Goal: Task Accomplishment & Management: Complete application form

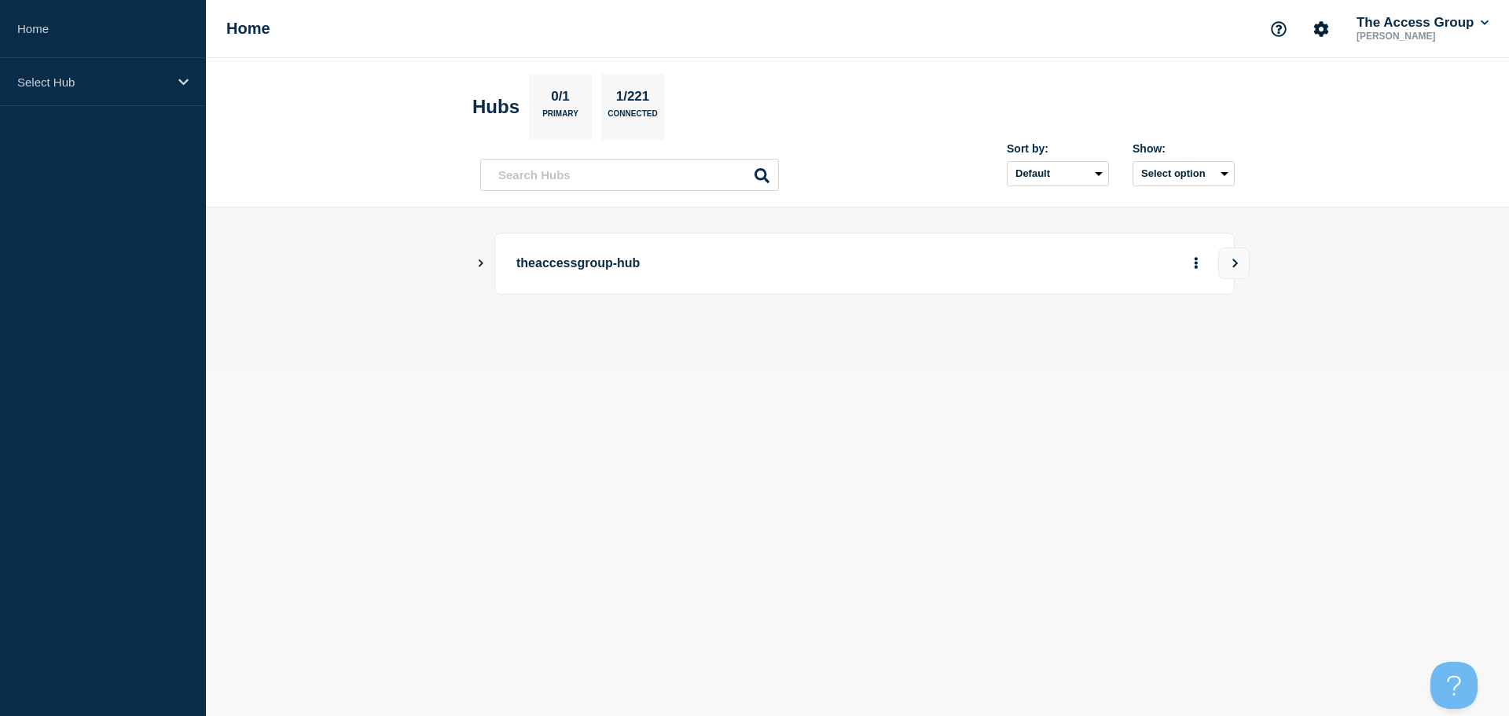
click at [482, 253] on div "theaccessgroup-hub" at bounding box center [857, 264] width 755 height 62
click at [484, 264] on icon "Show Connected Hubs" at bounding box center [481, 263] width 10 height 8
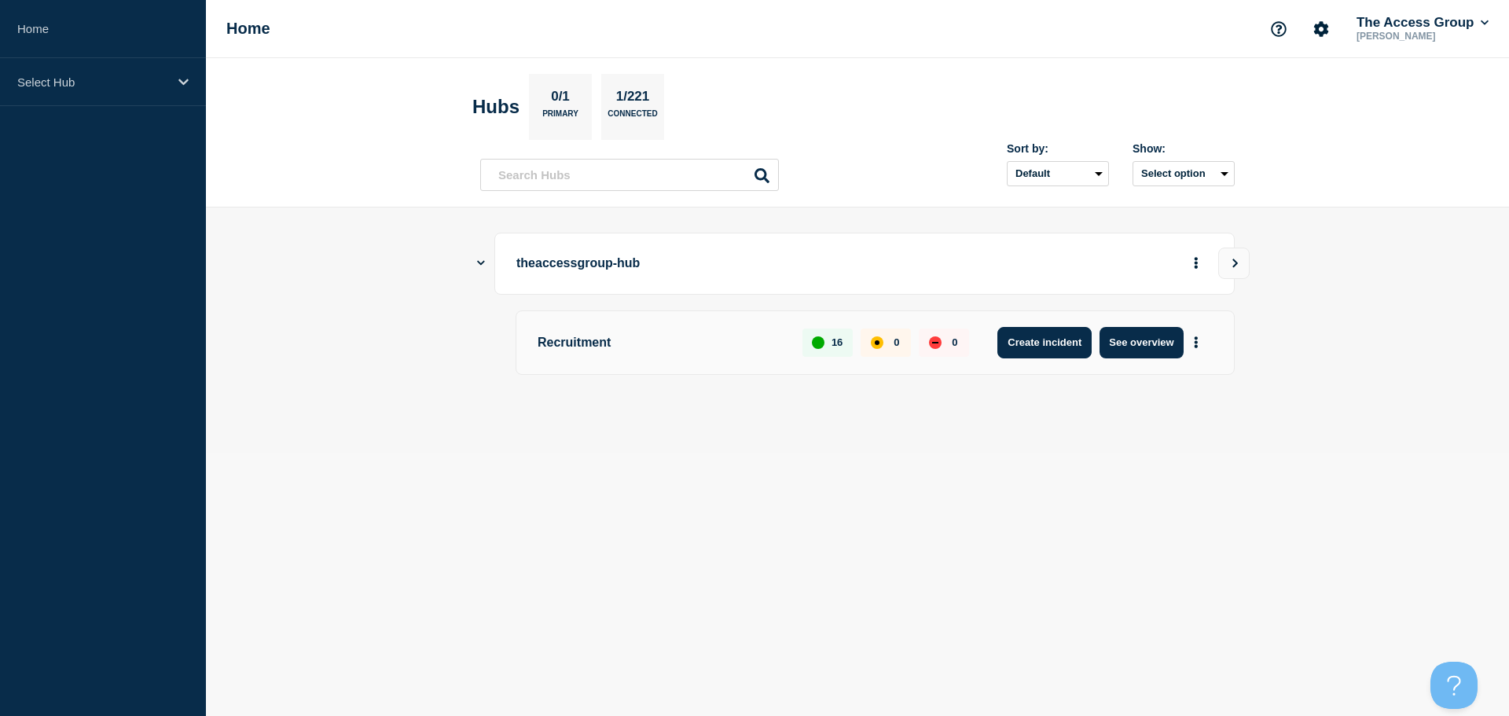
click at [1063, 340] on button "Create incident" at bounding box center [1044, 342] width 94 height 31
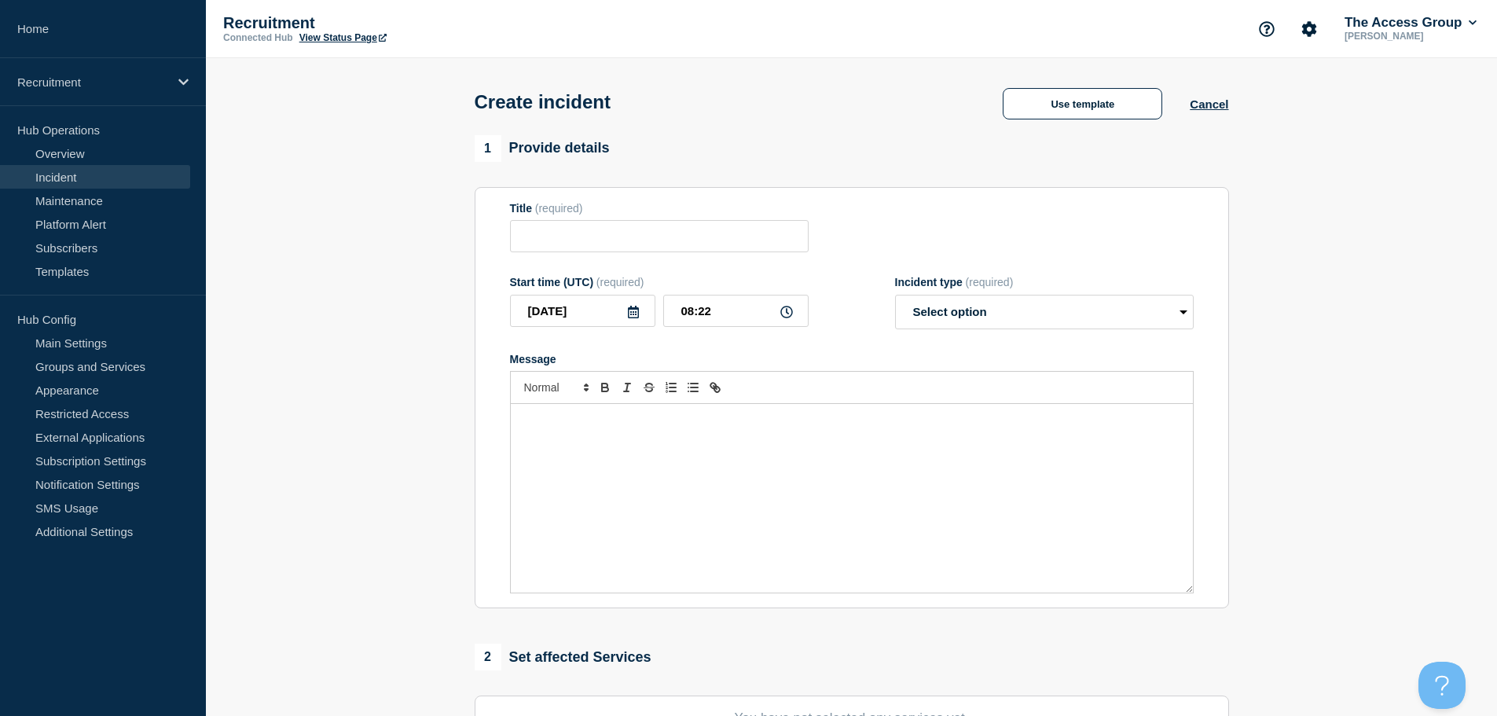
click at [637, 261] on form "Title (required) Start time (UTC) (required) [DATE] 08:22 Incident type (requir…" at bounding box center [852, 398] width 684 height 392
click at [641, 248] on input "Title" at bounding box center [659, 236] width 299 height 32
click at [598, 241] on input "Title" at bounding box center [659, 236] width 299 height 32
click at [713, 241] on input "Title" at bounding box center [659, 236] width 299 height 32
type input "Access RDB VO -"
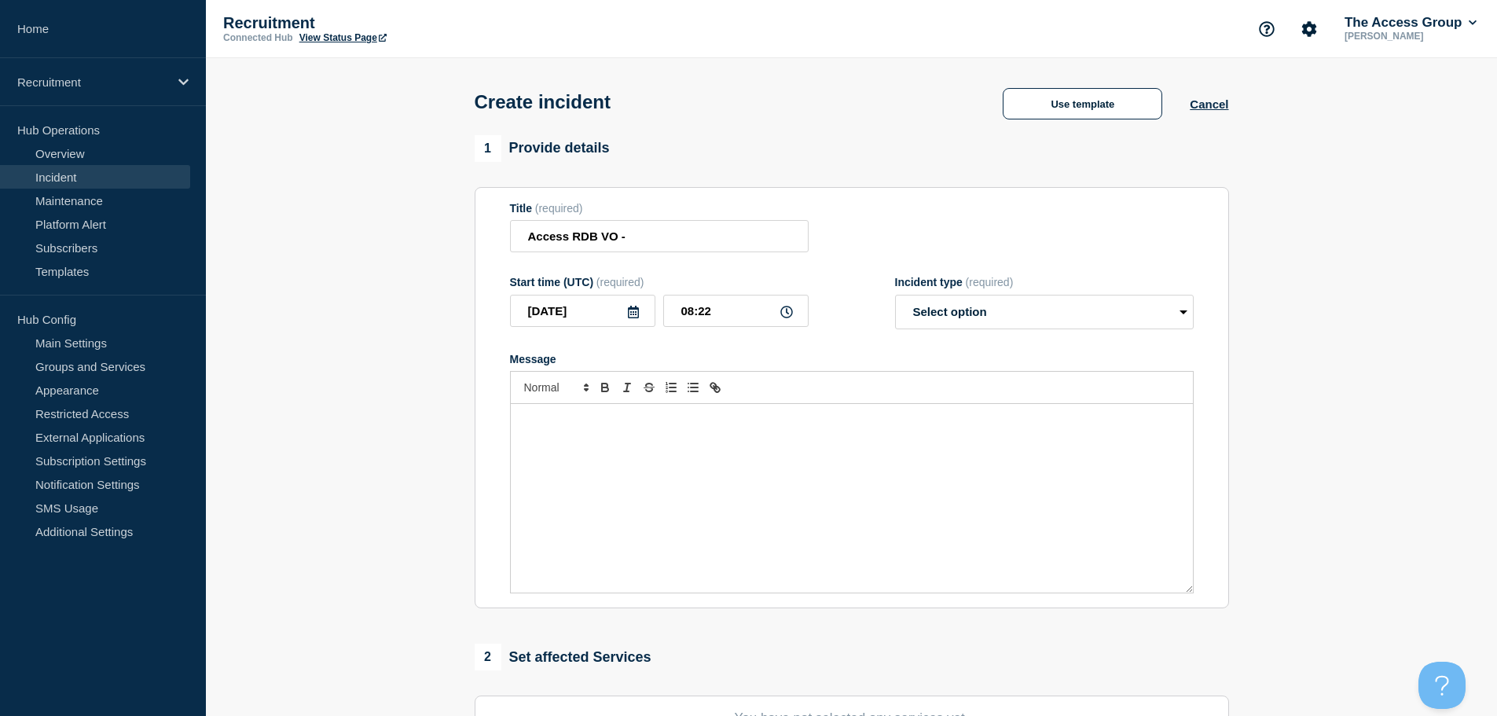
click at [722, 505] on div "Message" at bounding box center [852, 498] width 682 height 189
click at [1012, 310] on select "Select option Investigating Identified Monitoring" at bounding box center [1044, 312] width 299 height 35
select select "identified"
click at [895, 298] on select "Select option Investigating Identified Monitoring" at bounding box center [1044, 312] width 299 height 35
click at [631, 318] on icon at bounding box center [633, 312] width 11 height 13
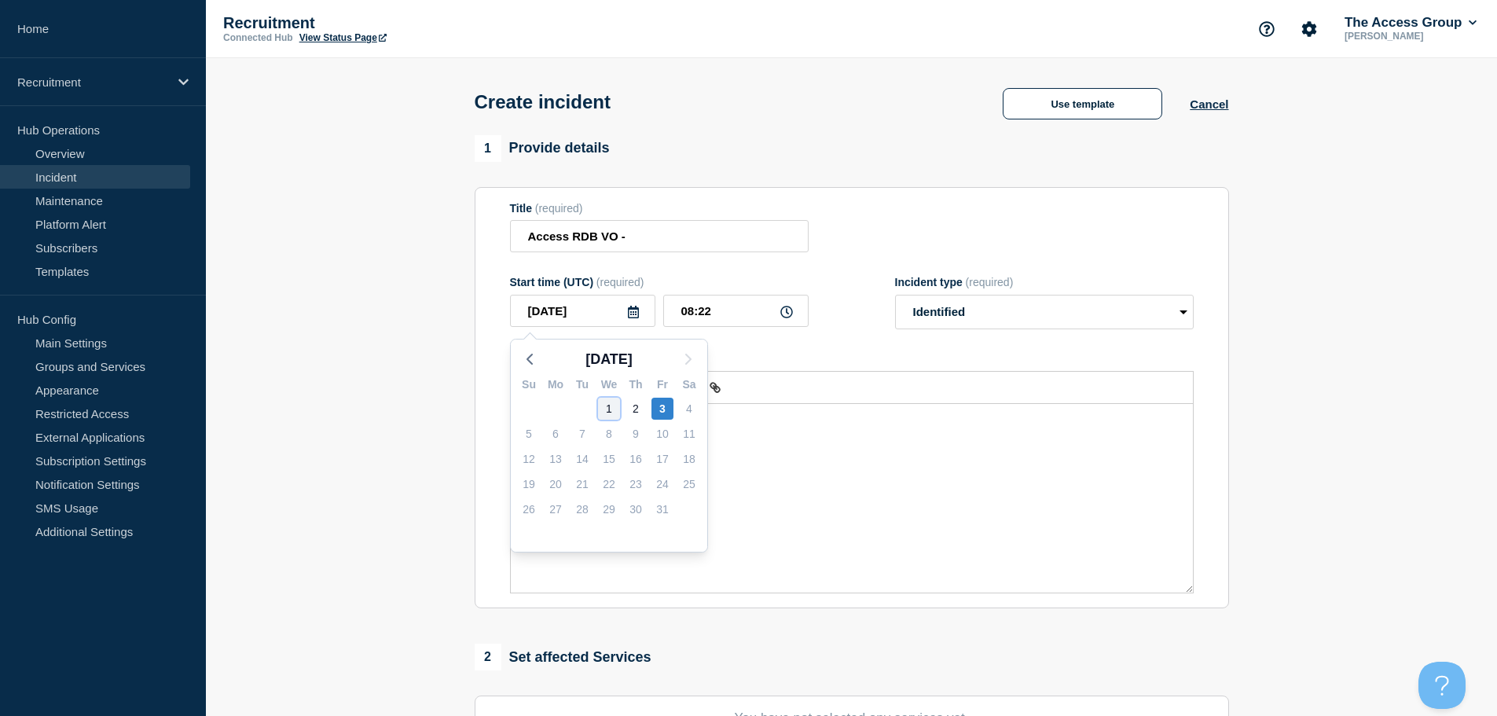
click at [614, 407] on div "1" at bounding box center [609, 409] width 22 height 22
click at [788, 318] on icon at bounding box center [787, 312] width 13 height 13
click at [751, 318] on input "08:22" at bounding box center [735, 311] width 145 height 32
click at [693, 314] on input "08:22" at bounding box center [735, 311] width 145 height 32
click at [634, 313] on icon at bounding box center [633, 312] width 11 height 13
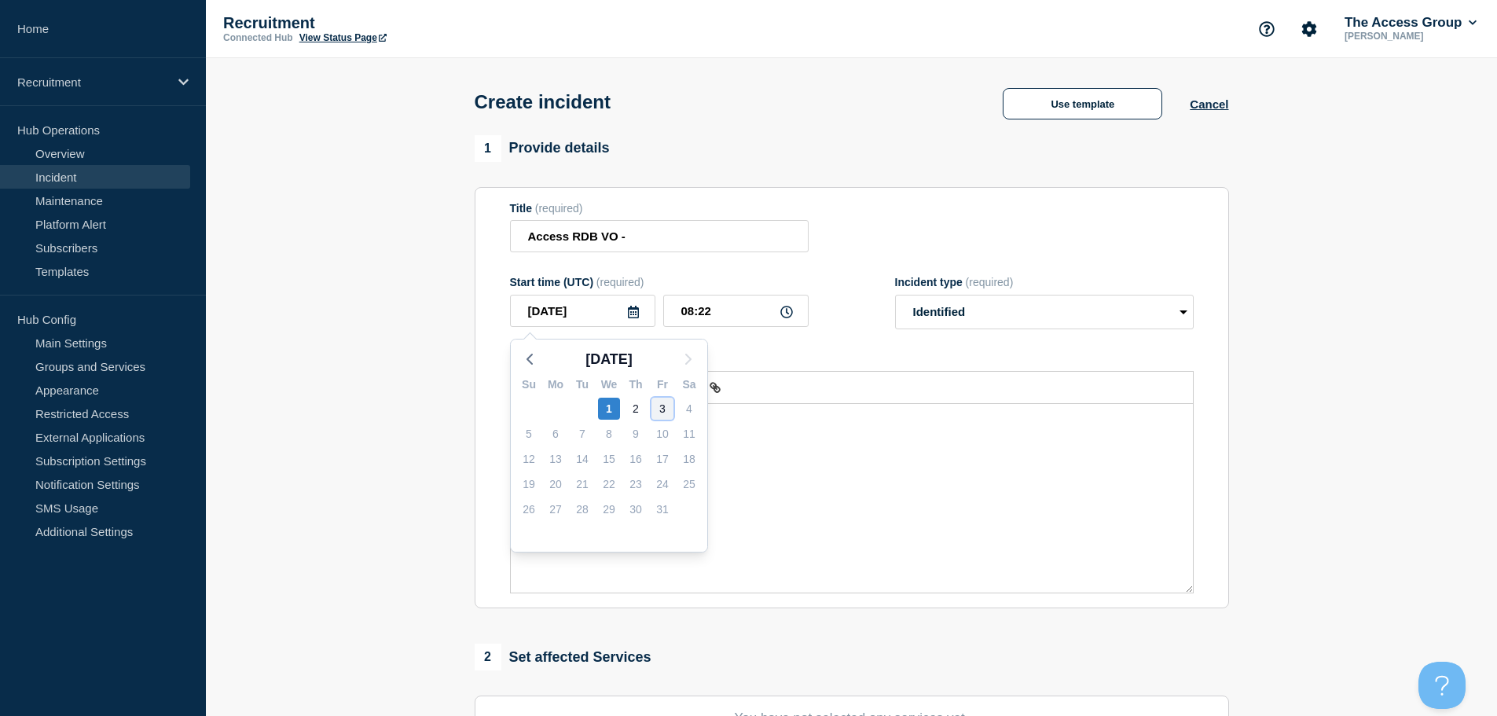
click at [656, 408] on div "3" at bounding box center [663, 409] width 22 height 22
type input "[DATE]"
click at [692, 307] on input "08:22" at bounding box center [735, 311] width 145 height 32
click at [721, 318] on input "08:22" at bounding box center [735, 311] width 145 height 32
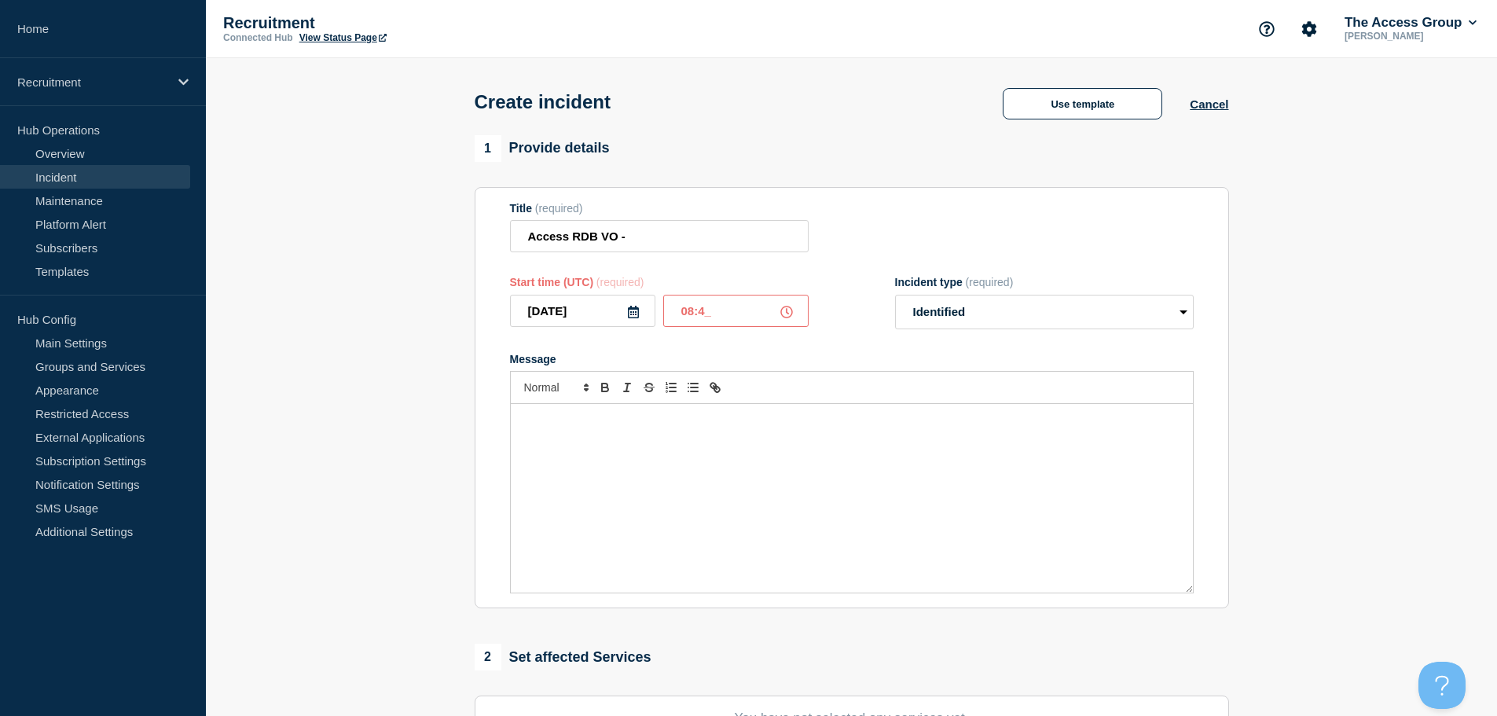
type input "08:45"
click at [979, 253] on div "Title (required) Access RDB VO -" at bounding box center [852, 227] width 684 height 51
click at [700, 246] on input "Access RDB VO -" at bounding box center [659, 236] width 299 height 32
click at [725, 232] on input "Access RDB VO -" at bounding box center [659, 236] width 299 height 32
click at [733, 235] on input "Access RDB VO -" at bounding box center [659, 236] width 299 height 32
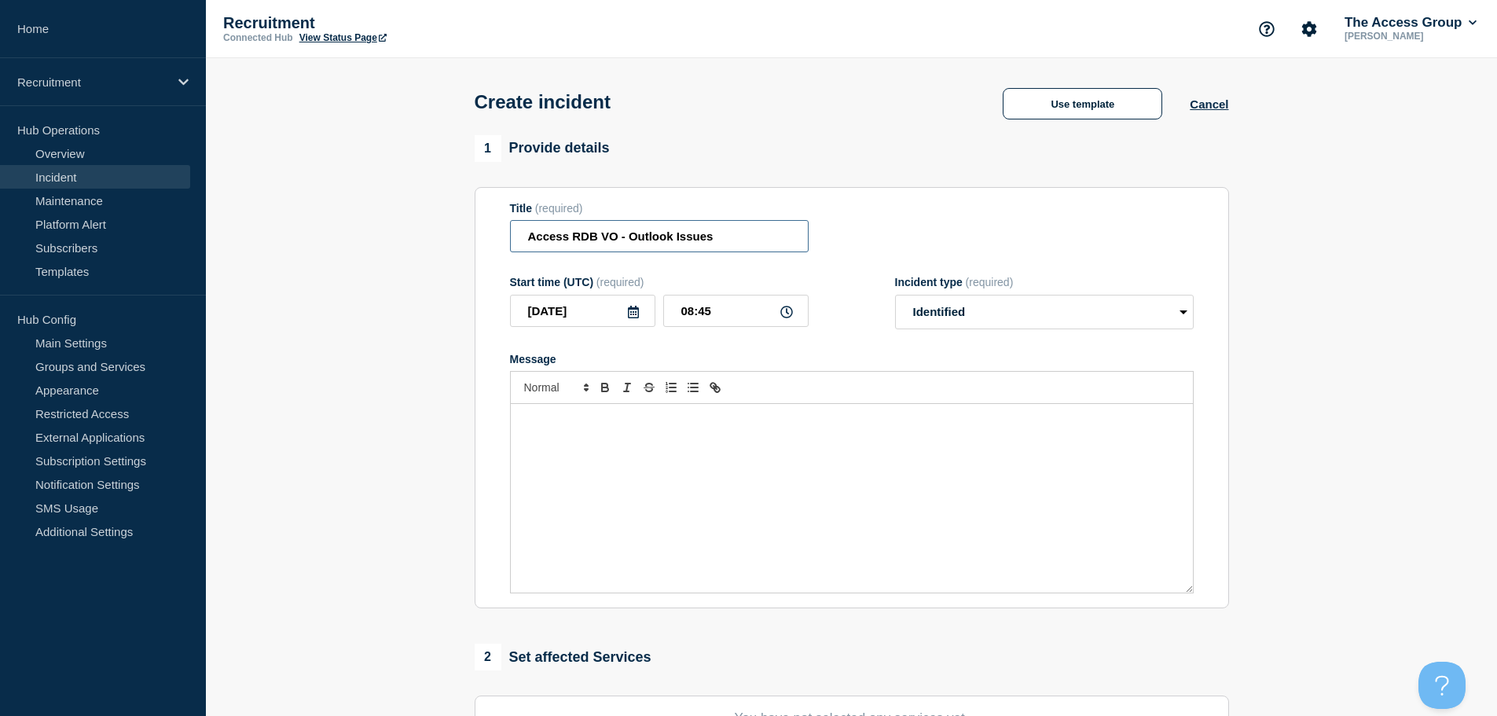
type input "Access RDB VO - Outlook Issues"
click at [749, 503] on div "Message" at bounding box center [852, 498] width 682 height 189
click at [1061, 104] on button "Use template" at bounding box center [1083, 103] width 160 height 31
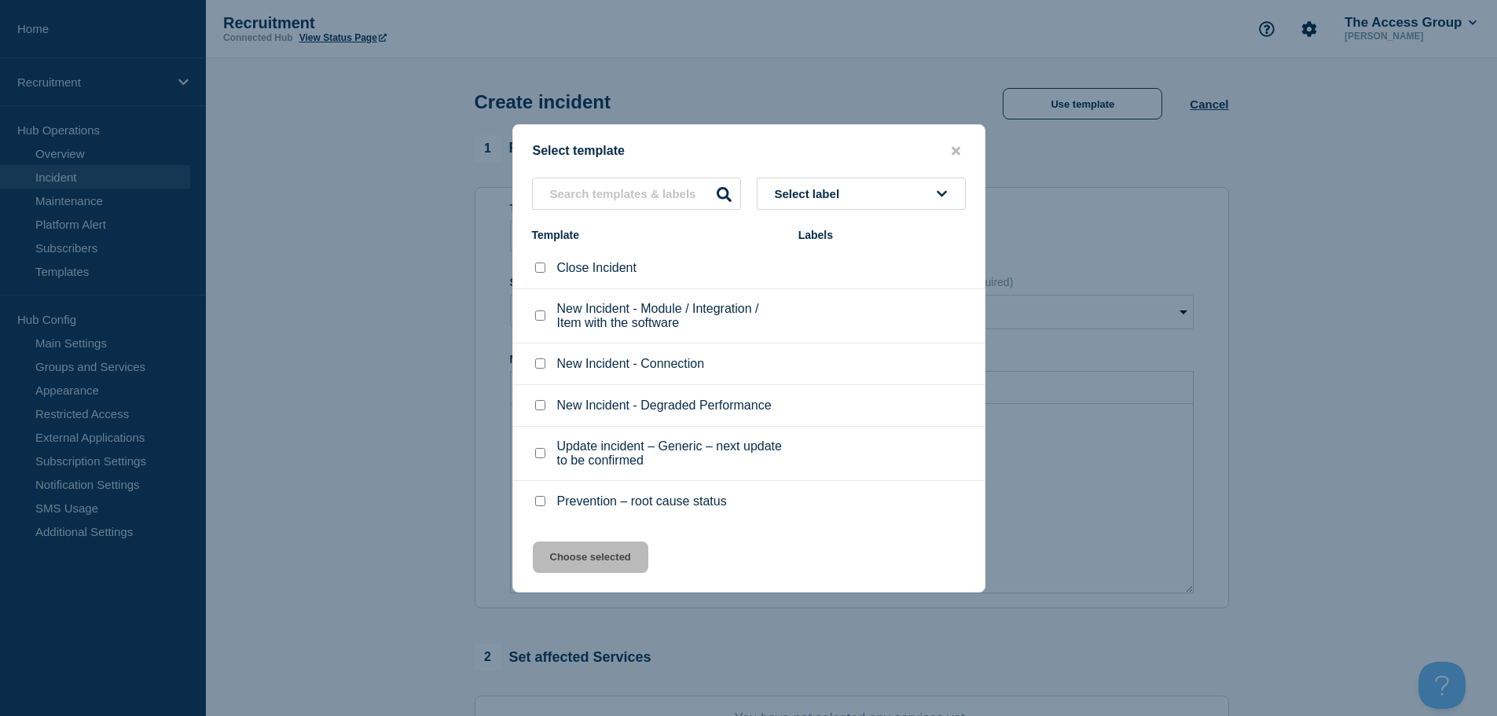
click at [537, 314] on input "New Incident - Module / Integration / Item with the software checkbox" at bounding box center [540, 315] width 10 height 10
checkbox input "true"
click at [602, 550] on button "Choose selected" at bounding box center [591, 557] width 116 height 31
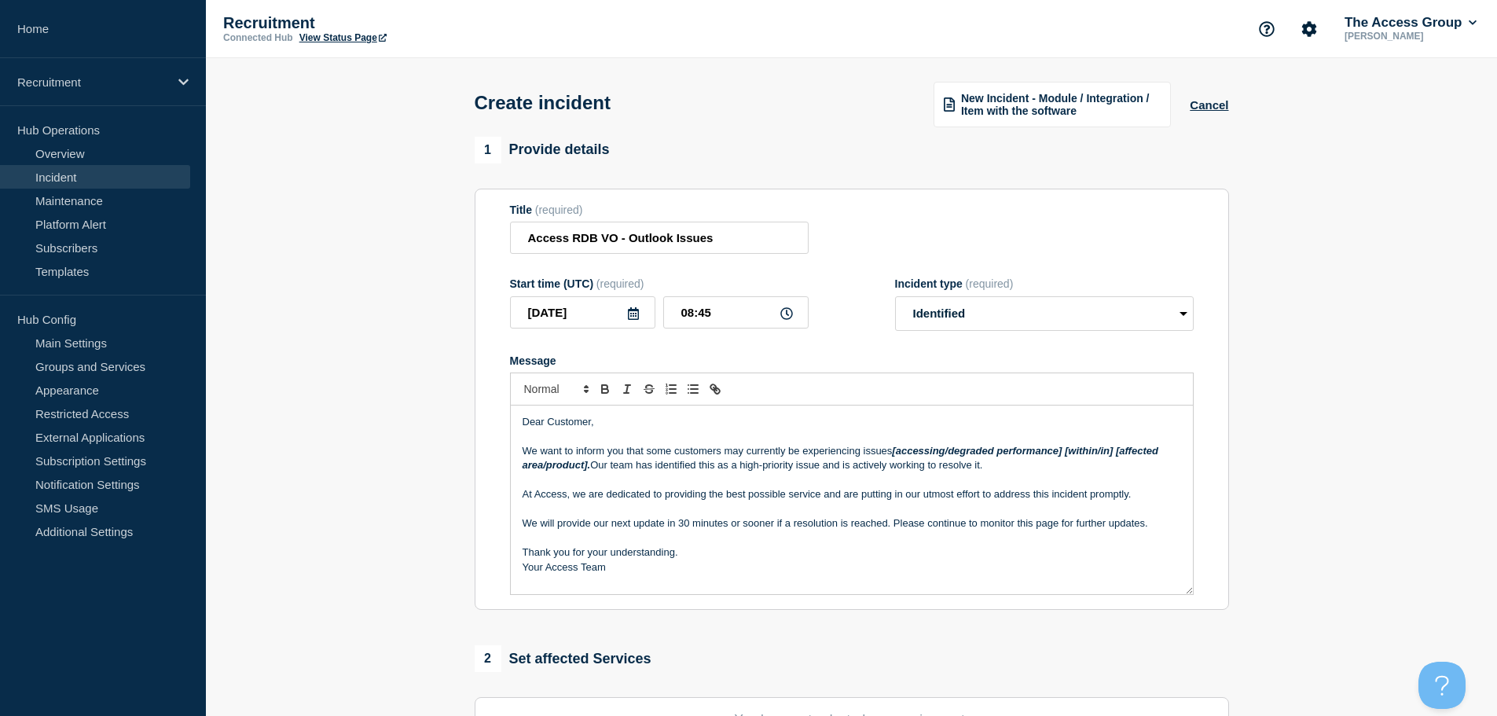
click at [897, 452] on em "[accessing/degraded performance] [within/in] [affected area/product]." at bounding box center [842, 458] width 639 height 26
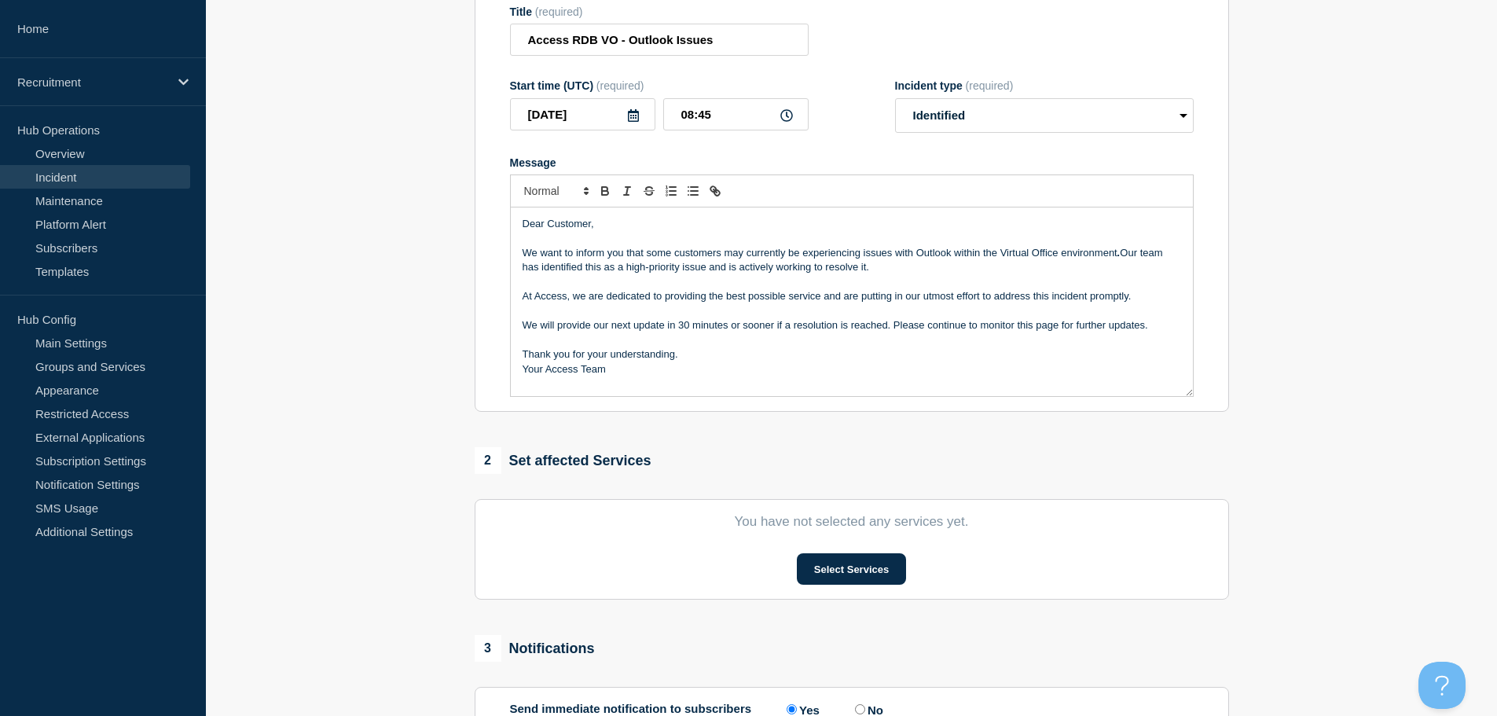
scroll to position [236, 0]
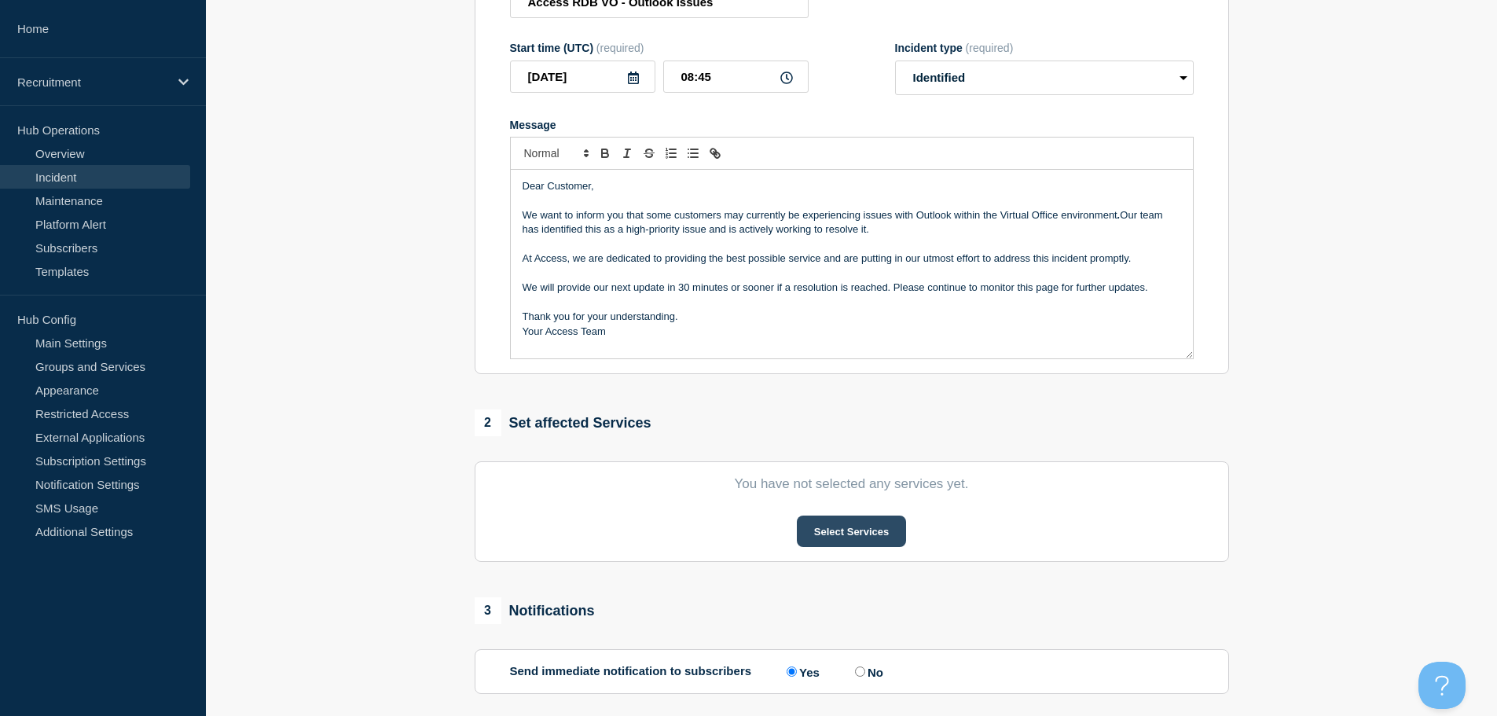
click at [852, 531] on button "Select Services" at bounding box center [851, 531] width 109 height 31
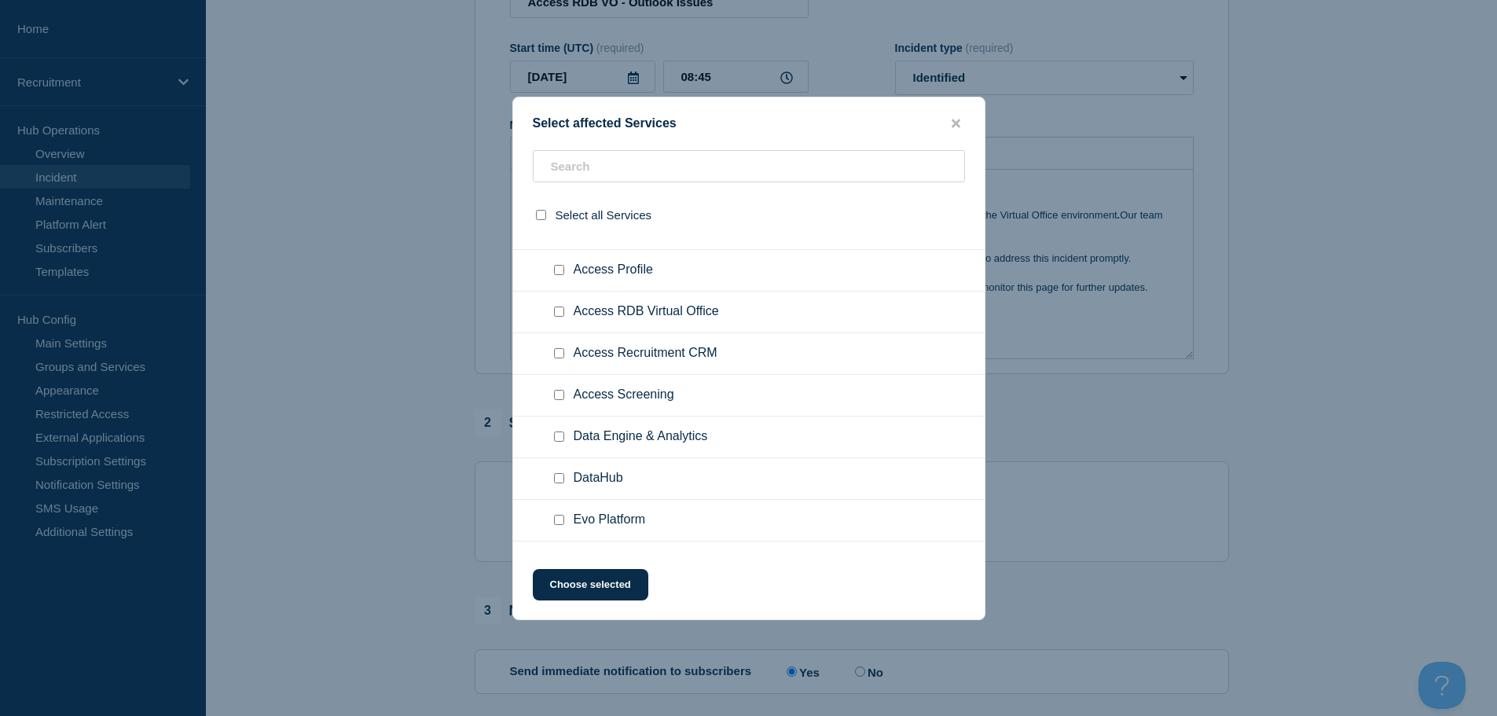
click at [566, 313] on div at bounding box center [562, 312] width 23 height 16
click at [558, 310] on input "Access RDB Virtual Office checkbox" at bounding box center [559, 312] width 10 height 10
checkbox input "true"
click at [591, 595] on button "Choose selected" at bounding box center [591, 584] width 116 height 31
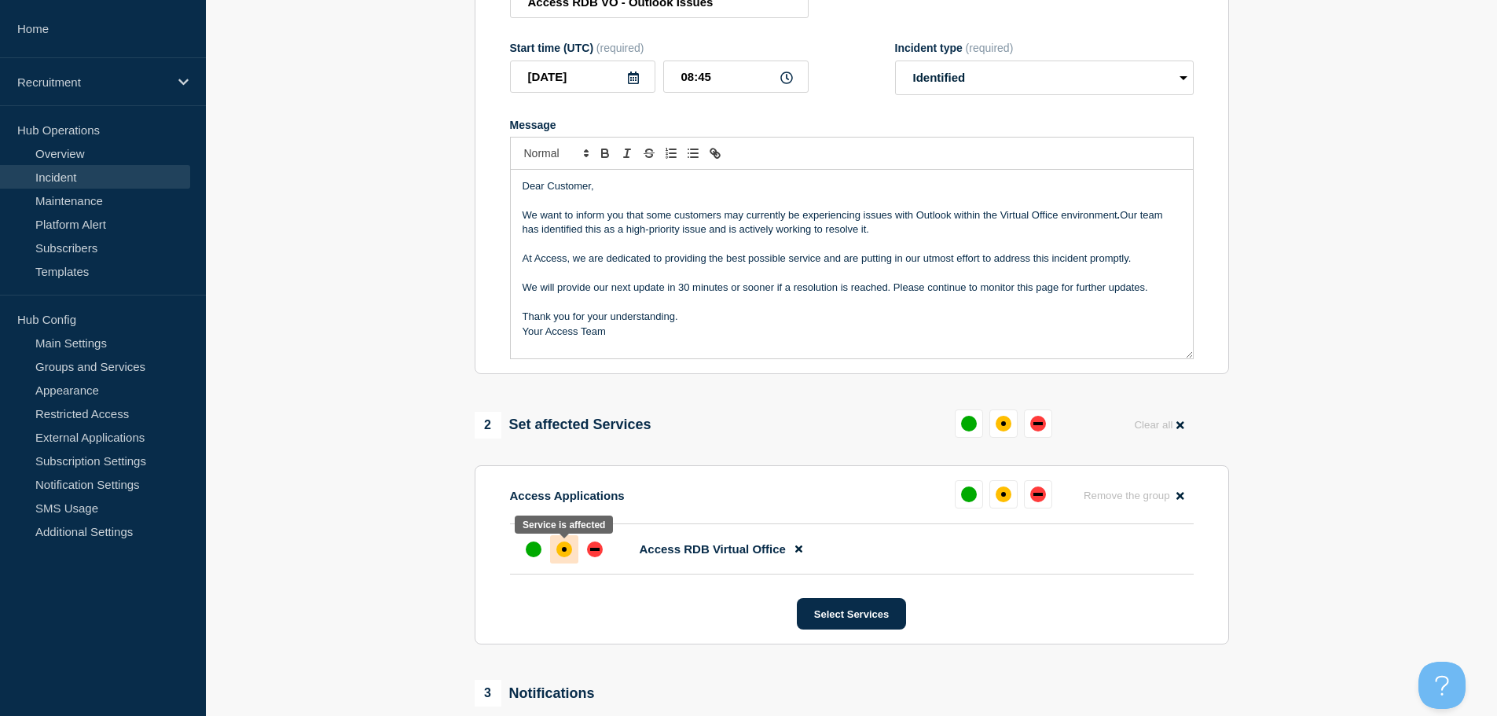
click at [559, 544] on div at bounding box center [564, 549] width 28 height 28
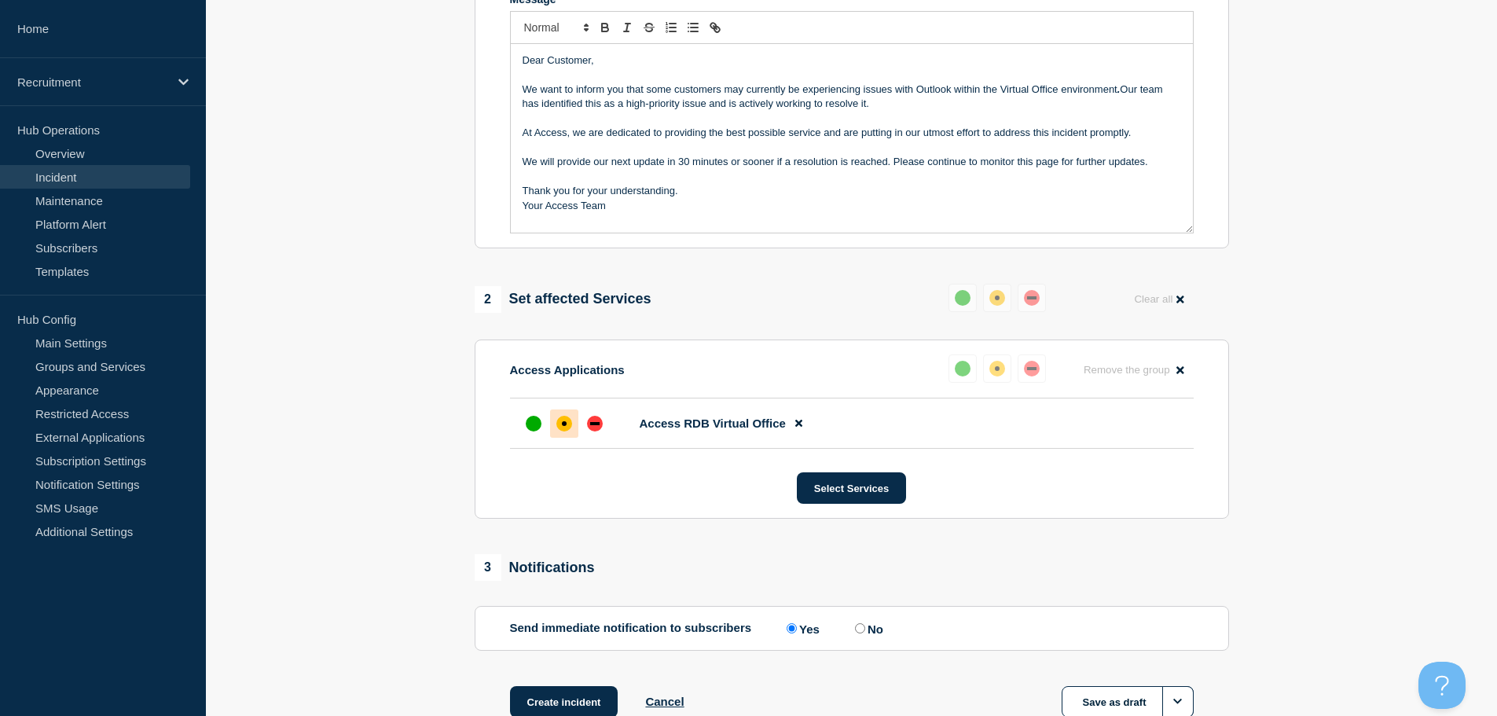
scroll to position [468, 0]
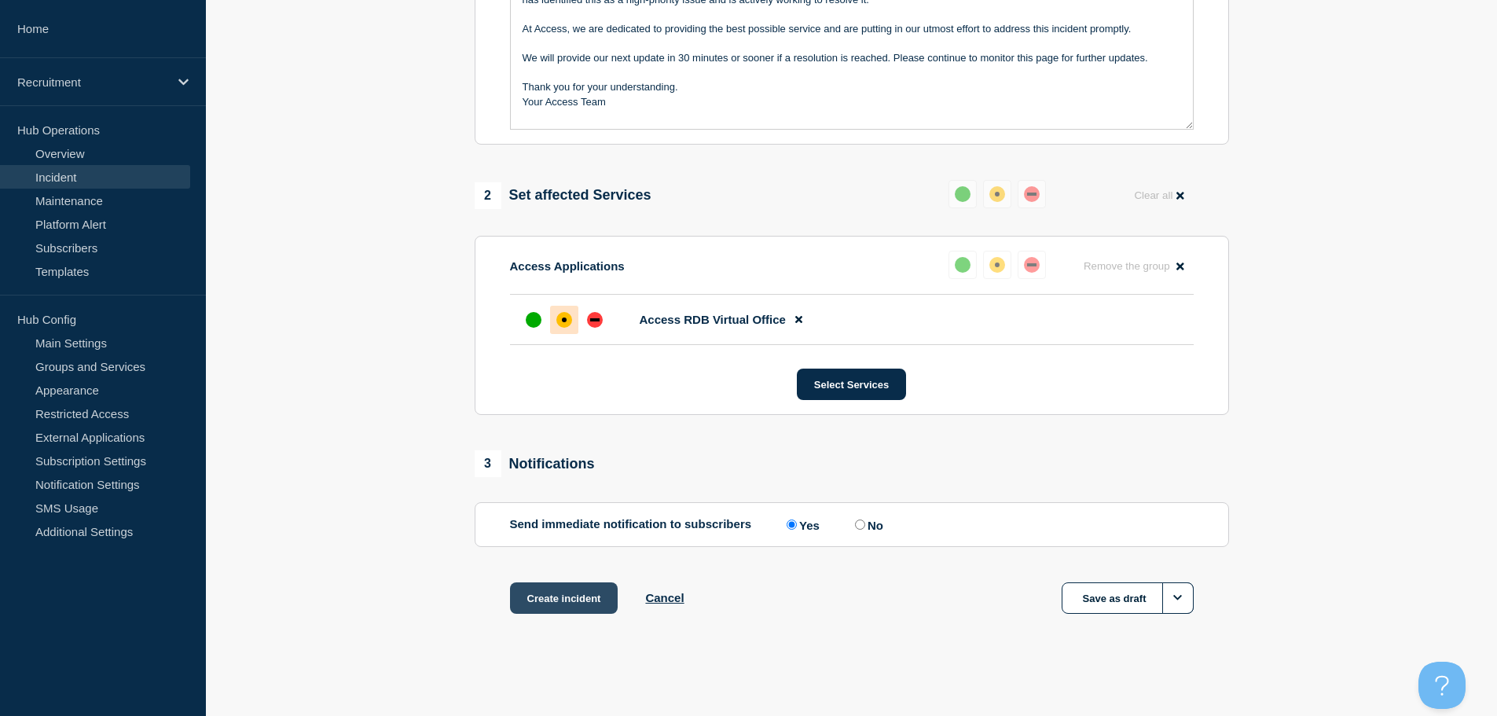
click at [586, 596] on button "Create incident" at bounding box center [564, 597] width 108 height 31
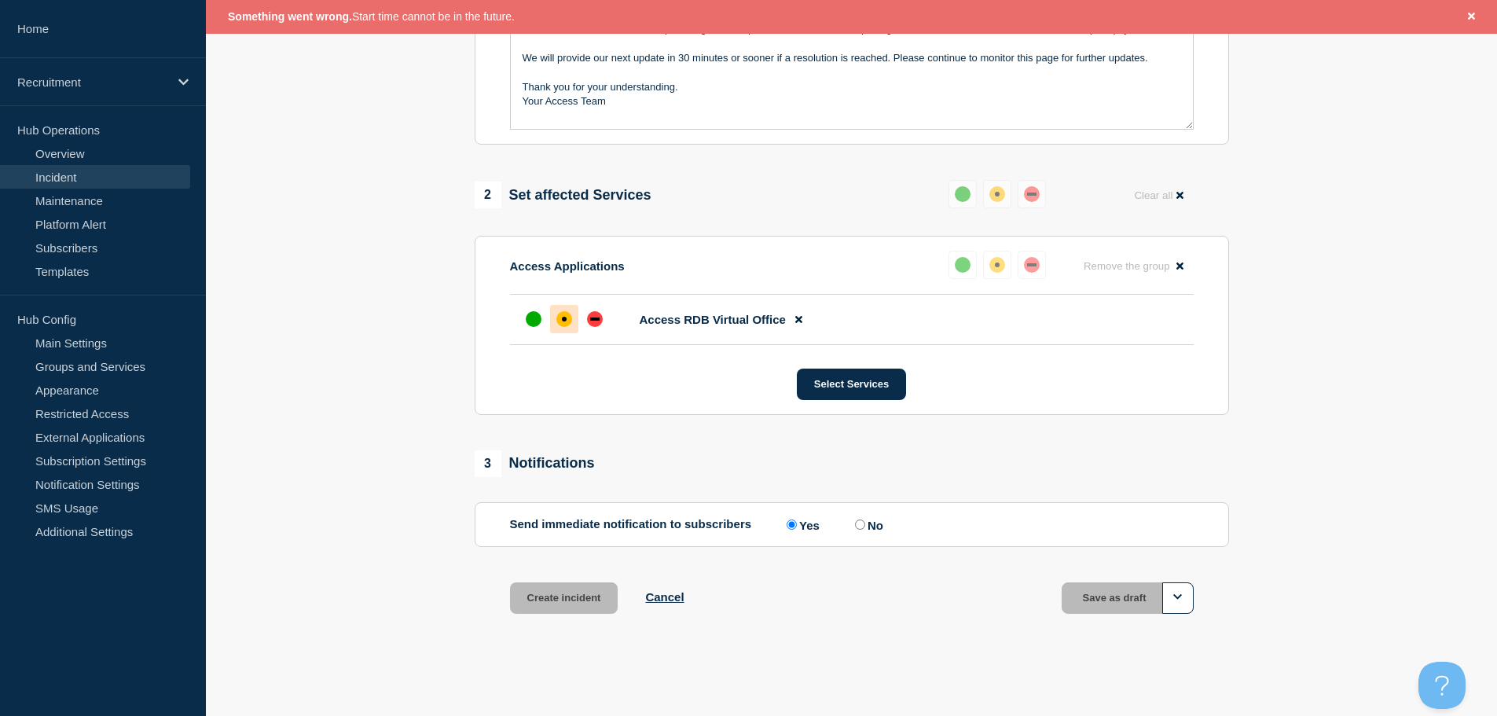
scroll to position [30, 0]
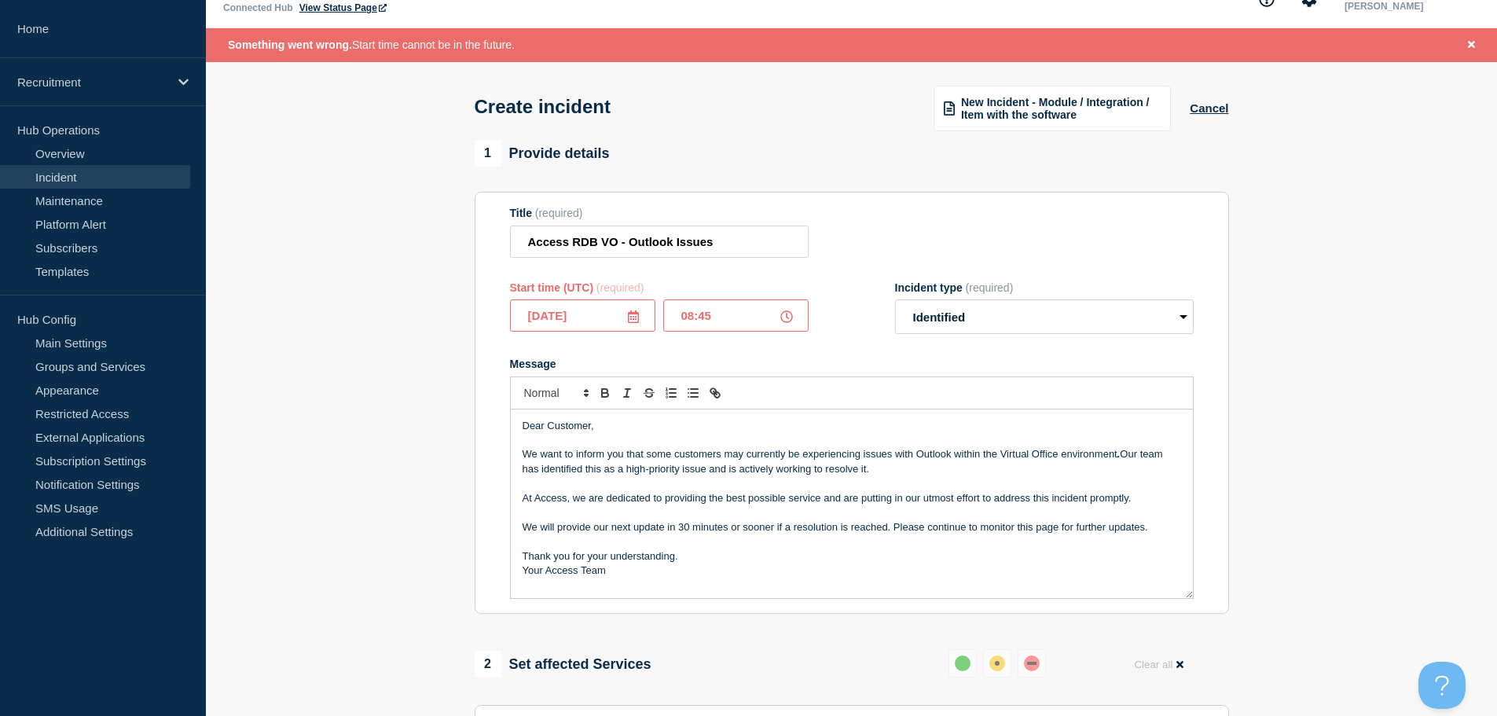
click at [694, 315] on input "08:45" at bounding box center [735, 315] width 145 height 32
type input "07:45"
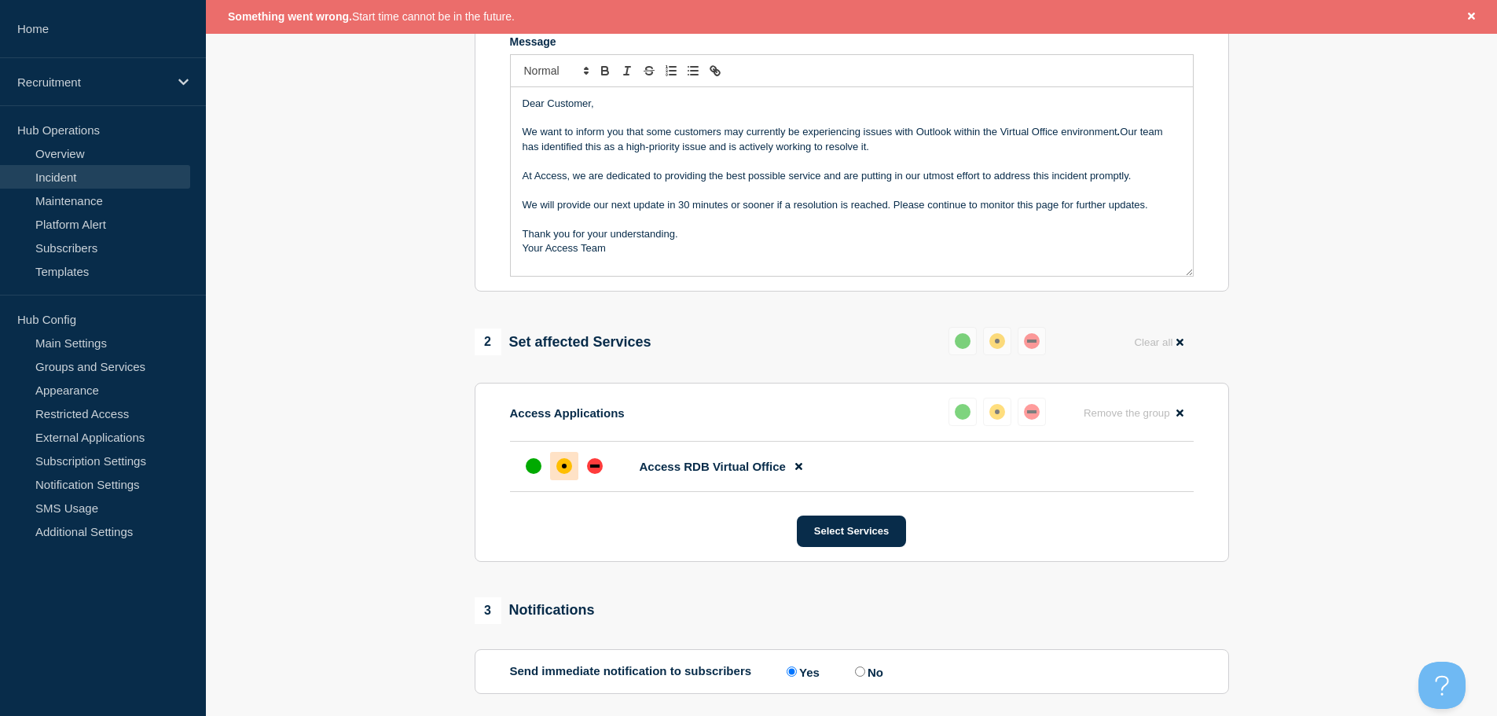
scroll to position [501, 0]
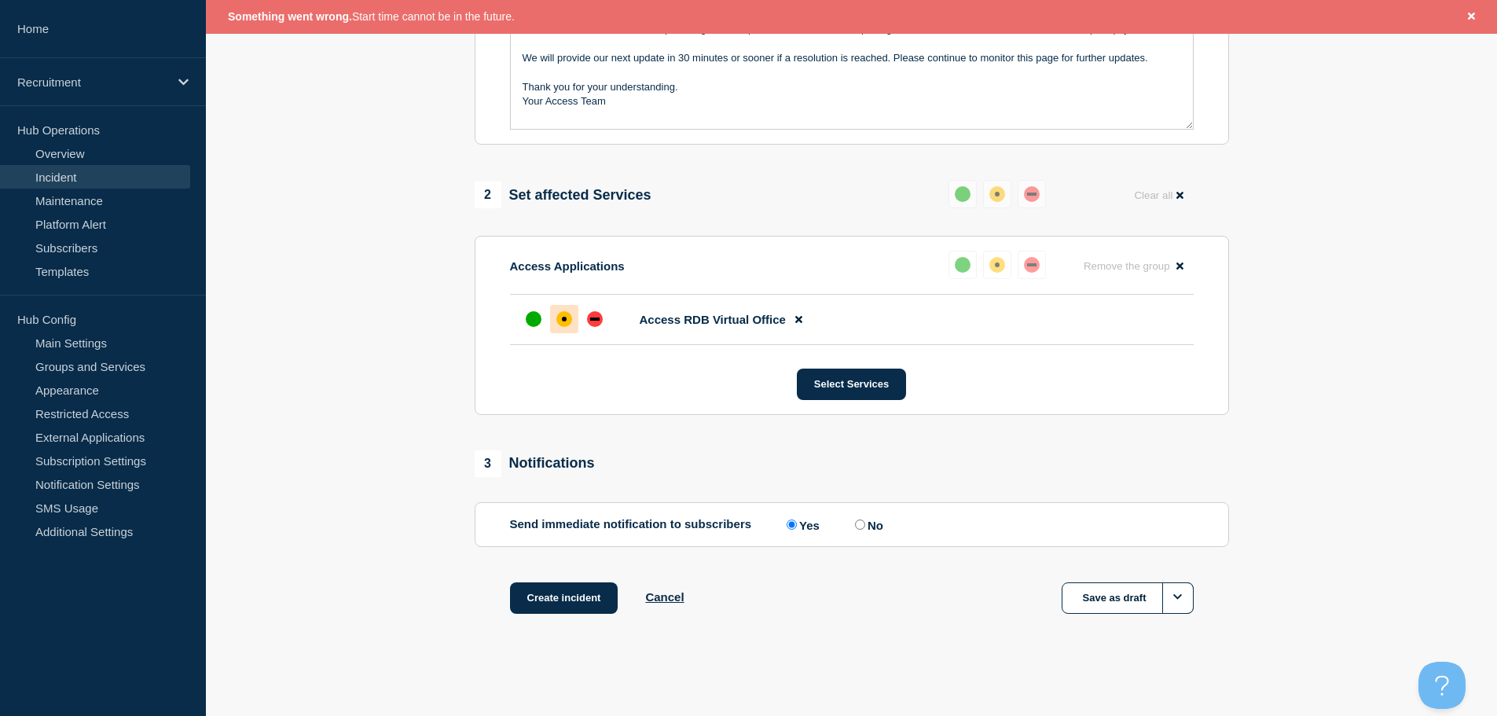
click at [554, 618] on div "Create incident Cancel Save as draft" at bounding box center [852, 617] width 755 height 71
click at [554, 600] on button "Create incident" at bounding box center [564, 597] width 108 height 31
